Goal: Information Seeking & Learning: Learn about a topic

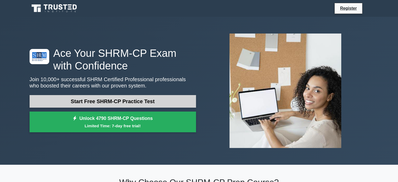
click at [138, 101] on link "Start Free SHRM-CP Practice Test" at bounding box center [113, 101] width 167 height 13
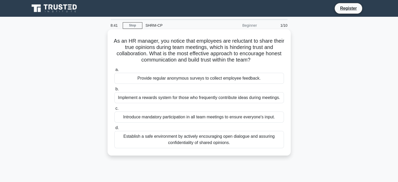
click at [167, 81] on div "Provide regular anonymous surveys to collect employee feedback." at bounding box center [199, 78] width 170 height 11
click at [114, 71] on input "a. Provide regular anonymous surveys to collect employee feedback." at bounding box center [114, 69] width 0 height 3
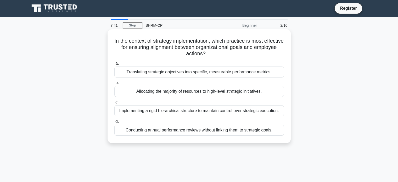
click at [212, 132] on div "Conducting annual performance reviews without linking them to strategic goals." at bounding box center [199, 130] width 170 height 11
click at [114, 123] on input "d. Conducting annual performance reviews without linking them to strategic goal…" at bounding box center [114, 121] width 0 height 3
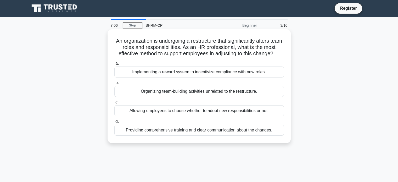
click at [264, 109] on div "Allowing employees to choose whether to adopt new responsibilities or not." at bounding box center [199, 110] width 170 height 11
click at [114, 104] on input "c. Allowing employees to choose whether to adopt new responsibilities or not." at bounding box center [114, 102] width 0 height 3
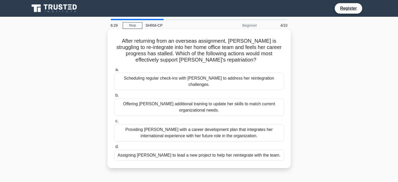
click at [248, 126] on div "Providing Jane with a career development plan that integrates her international…" at bounding box center [199, 132] width 170 height 17
click at [114, 123] on input "c. Providing Jane with a career development plan that integrates her internatio…" at bounding box center [114, 120] width 0 height 3
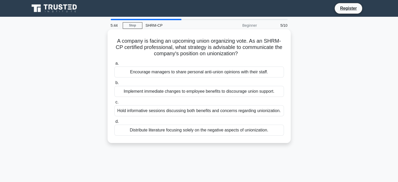
click at [270, 113] on div "Hold informative sessions discussing both benefits and concerns regarding union…" at bounding box center [199, 110] width 170 height 11
click at [114, 104] on input "c. Hold informative sessions discussing both benefits and concerns regarding un…" at bounding box center [114, 102] width 0 height 3
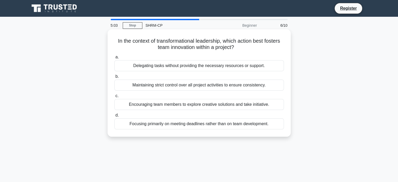
click at [229, 85] on div "Maintaining strict control over all project activities to ensure consistency." at bounding box center [199, 85] width 170 height 11
click at [114, 78] on input "b. Maintaining strict control over all project activities to ensure consistency." at bounding box center [114, 76] width 0 height 3
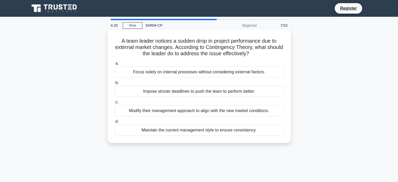
click at [238, 116] on div "Modify their management approach to align with the new market conditions." at bounding box center [199, 110] width 170 height 11
click at [114, 104] on input "c. Modify their management approach to align with the new market conditions." at bounding box center [114, 102] width 0 height 3
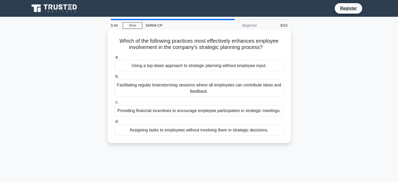
click at [252, 89] on div "Facilitating regular brainstorming sessions where all employees can contribute …" at bounding box center [199, 88] width 170 height 17
click at [114, 78] on input "b. Facilitating regular brainstorming sessions where all employees can contribu…" at bounding box center [114, 76] width 0 height 3
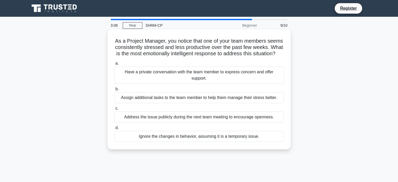
click at [250, 79] on div "Have a private conversation with the team member to express concern and offer s…" at bounding box center [199, 75] width 170 height 17
click at [114, 65] on input "a. Have a private conversation with the team member to express concern and offe…" at bounding box center [114, 63] width 0 height 3
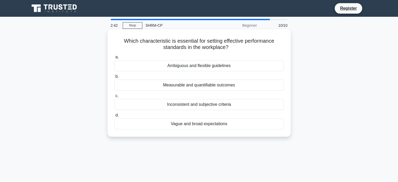
click at [224, 69] on div "Ambiguous and flexible guidelines" at bounding box center [199, 65] width 170 height 11
click at [114, 59] on input "a. Ambiguous and flexible guidelines" at bounding box center [114, 57] width 0 height 3
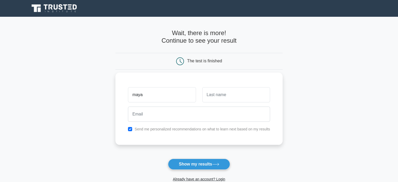
type input "maya"
click at [213, 94] on input "text" at bounding box center [236, 94] width 68 height 15
type input "[PERSON_NAME]"
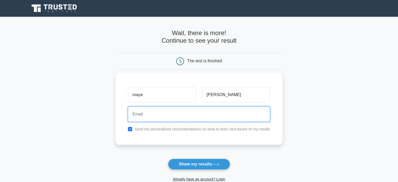
click at [178, 115] on input "email" at bounding box center [199, 114] width 142 height 15
type input "[PERSON_NAME][EMAIL_ADDRESS][DOMAIN_NAME]"
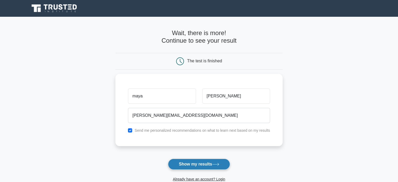
click at [197, 164] on button "Show my results" at bounding box center [199, 164] width 62 height 11
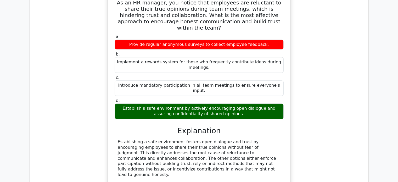
scroll to position [576, 0]
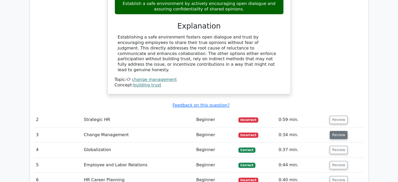
click at [338, 131] on button "Review" at bounding box center [339, 135] width 18 height 8
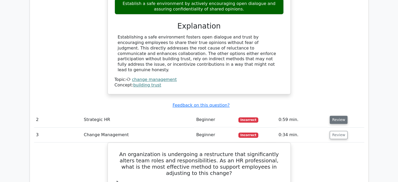
click at [333, 116] on button "Review" at bounding box center [339, 120] width 18 height 8
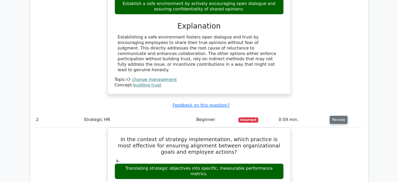
click at [339, 116] on button "Review" at bounding box center [339, 120] width 18 height 8
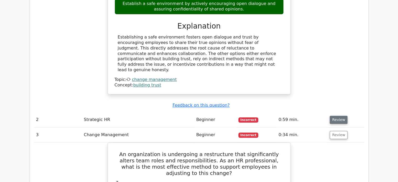
click at [339, 116] on button "Review" at bounding box center [339, 120] width 18 height 8
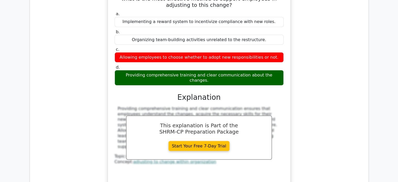
scroll to position [1021, 0]
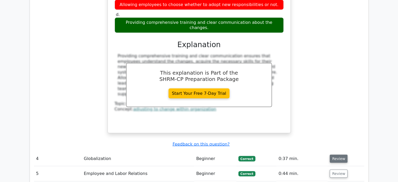
click at [341, 155] on button "Review" at bounding box center [339, 159] width 18 height 8
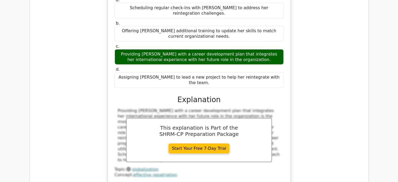
scroll to position [1257, 0]
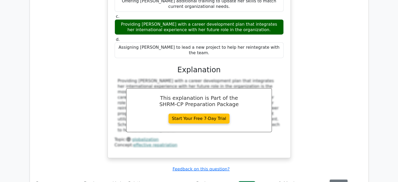
click at [340, 180] on button "Review" at bounding box center [339, 184] width 18 height 8
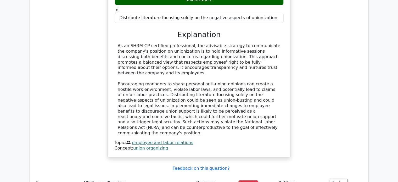
scroll to position [1545, 0]
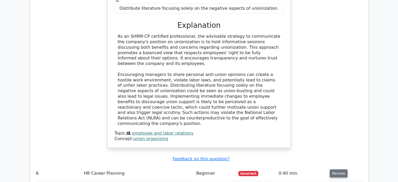
click at [339, 169] on button "Review" at bounding box center [339, 173] width 18 height 8
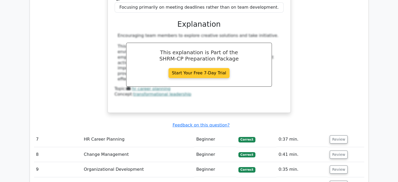
scroll to position [1807, 0]
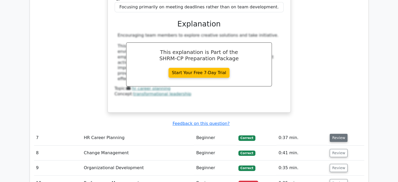
click at [338, 134] on button "Review" at bounding box center [339, 138] width 18 height 8
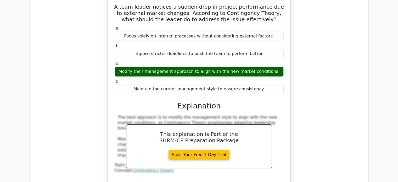
scroll to position [2016, 0]
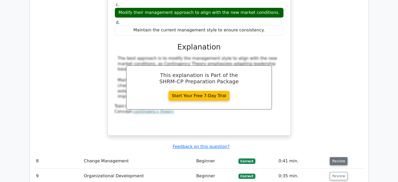
click at [343, 157] on button "Review" at bounding box center [339, 161] width 18 height 8
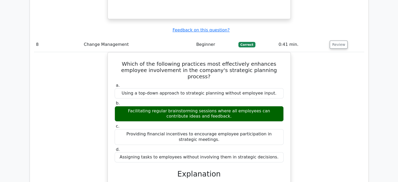
scroll to position [2147, 0]
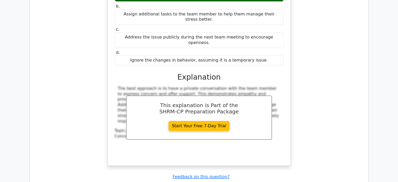
scroll to position [2461, 0]
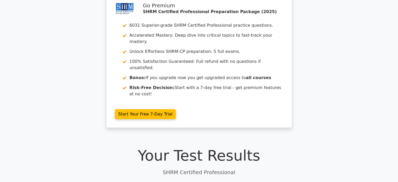
scroll to position [0, 0]
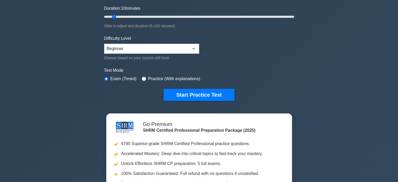
scroll to position [26, 0]
